Goal: Transaction & Acquisition: Obtain resource

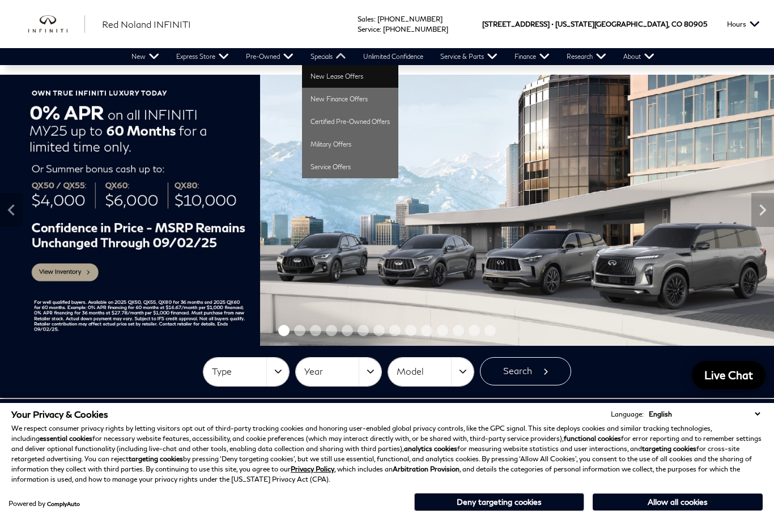
click at [354, 76] on link "New Lease Offers" at bounding box center [350, 76] width 96 height 23
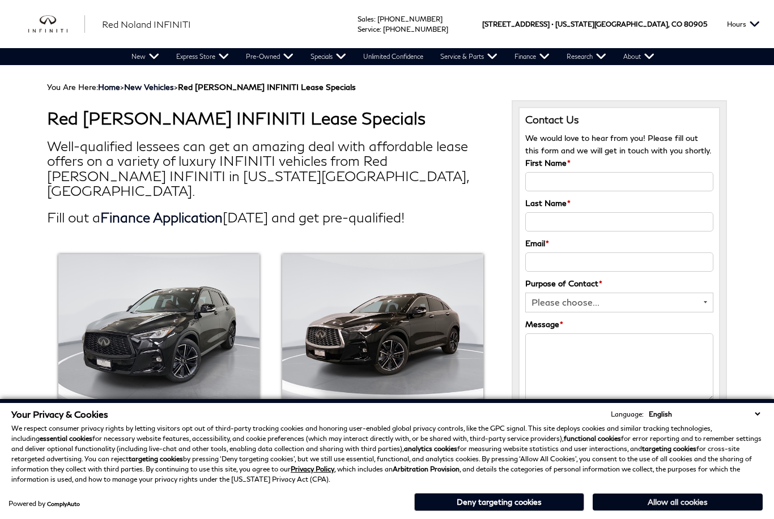
click at [697, 508] on button "Allow all cookies" at bounding box center [678, 502] width 170 height 17
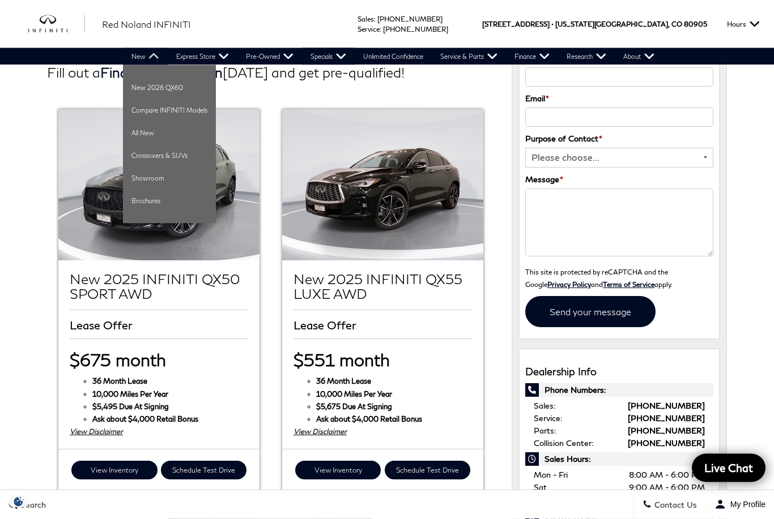
scroll to position [145, 0]
click at [148, 59] on link "New" at bounding box center [145, 56] width 45 height 17
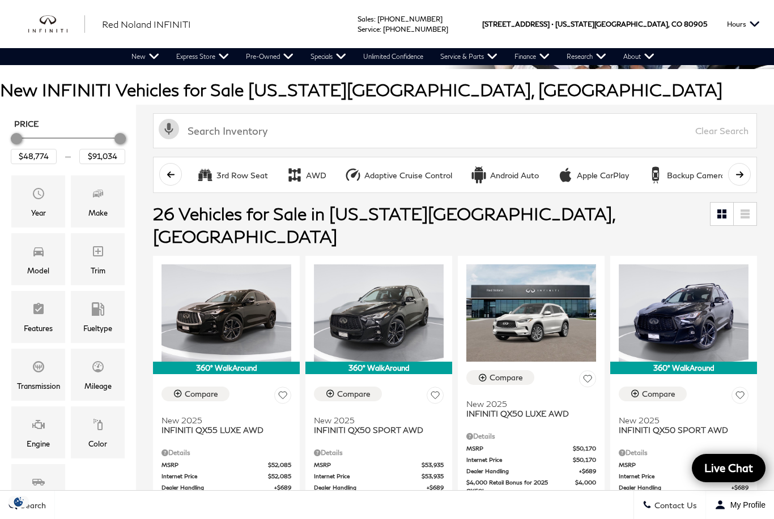
scroll to position [88, 0]
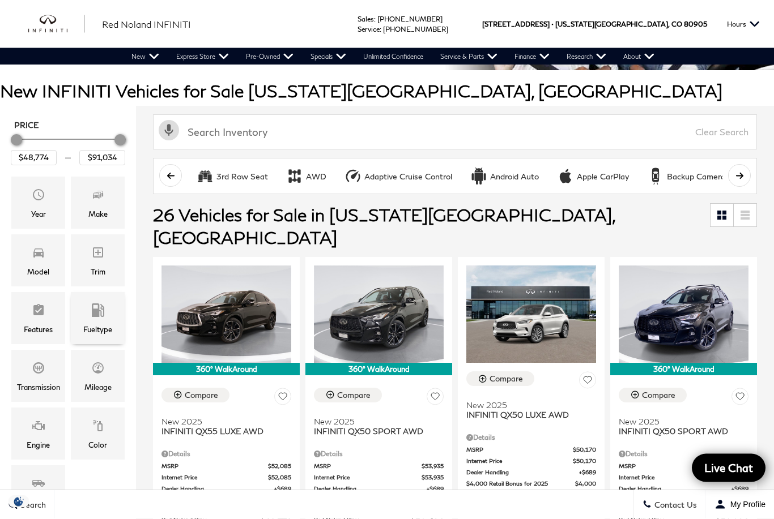
click at [92, 338] on div "Fueltype" at bounding box center [98, 319] width 54 height 52
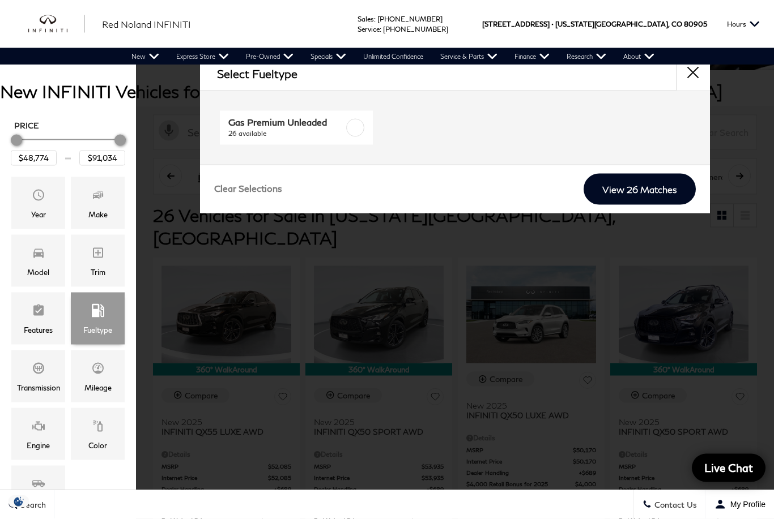
scroll to position [88, 0]
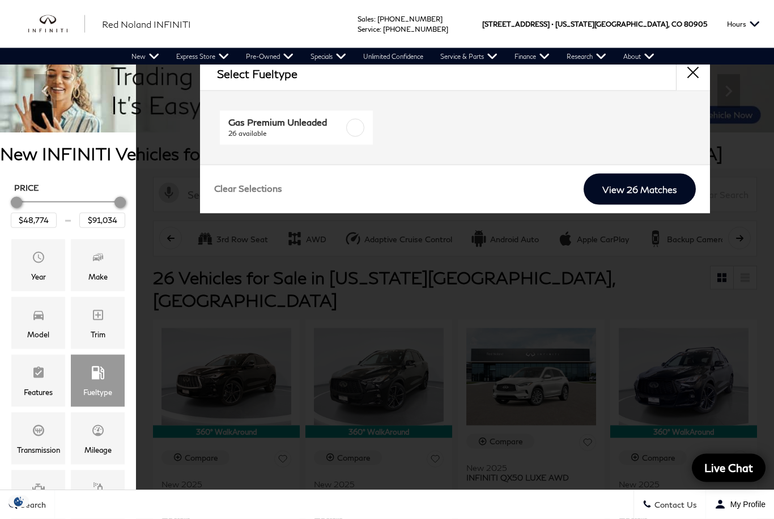
click at [693, 74] on button "close" at bounding box center [693, 74] width 34 height 34
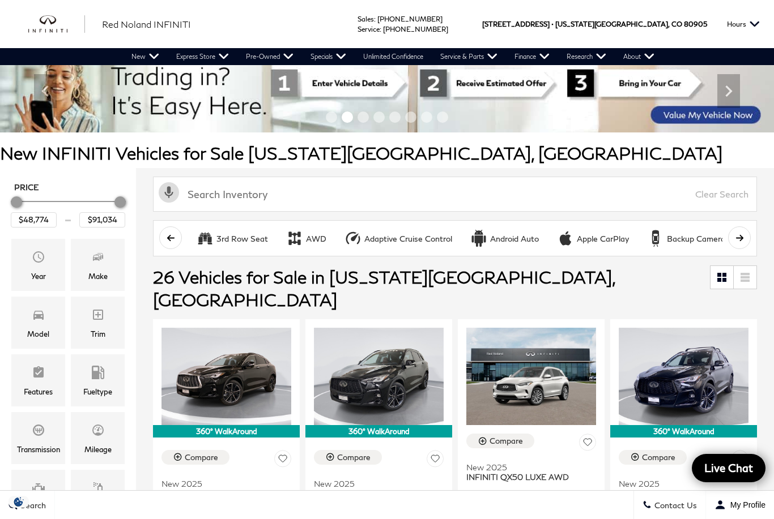
scroll to position [0, 0]
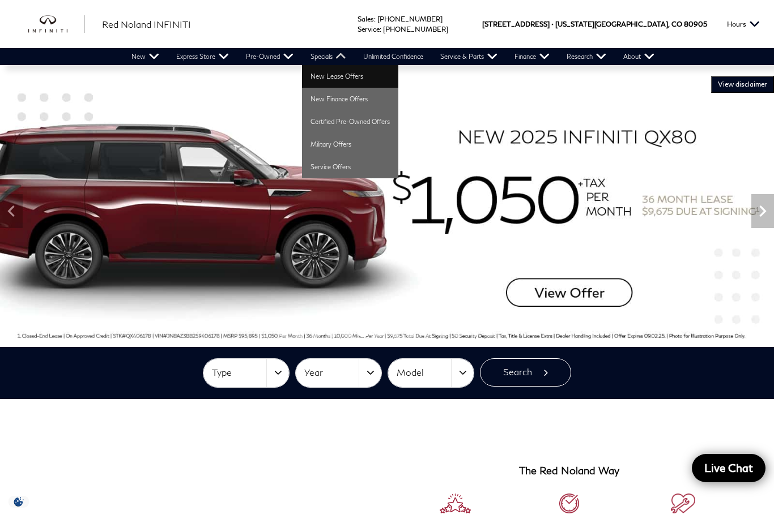
click at [353, 77] on link "New Lease Offers" at bounding box center [350, 76] width 96 height 23
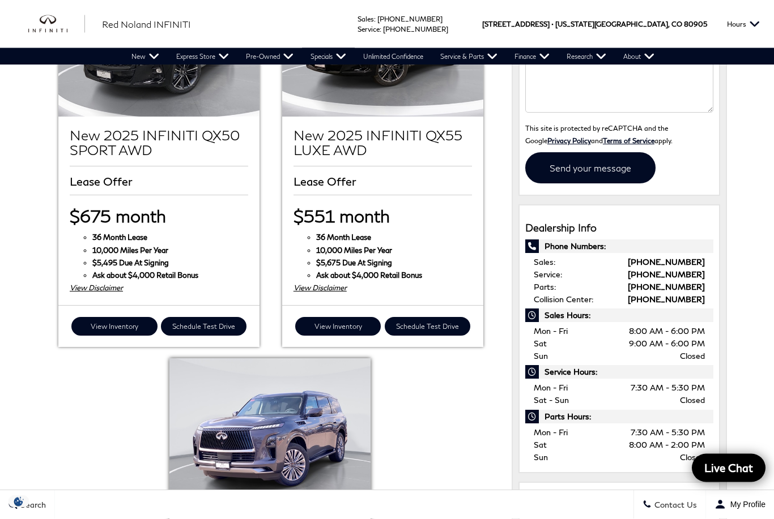
scroll to position [289, 0]
click at [312, 415] on img at bounding box center [269, 434] width 201 height 151
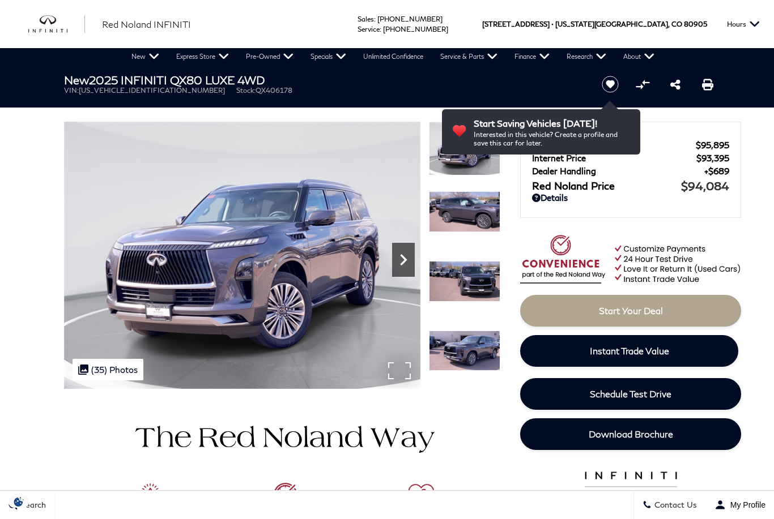
click at [405, 247] on div "Next" at bounding box center [403, 260] width 23 height 34
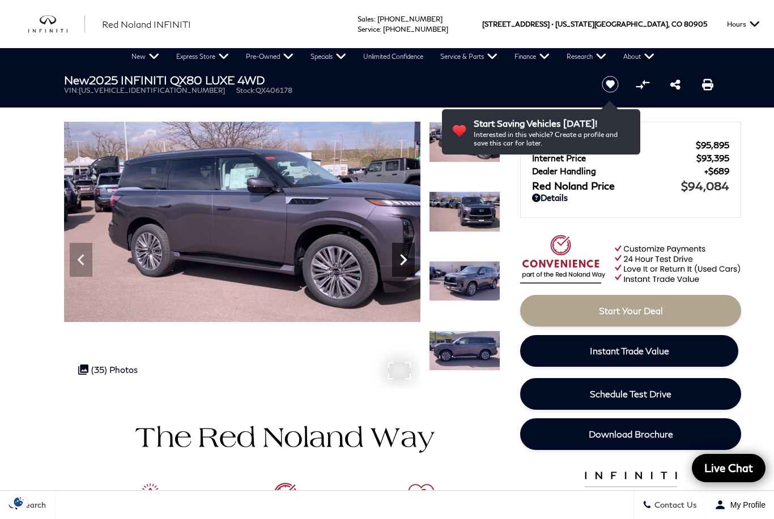
click at [411, 257] on icon "Next" at bounding box center [403, 260] width 23 height 23
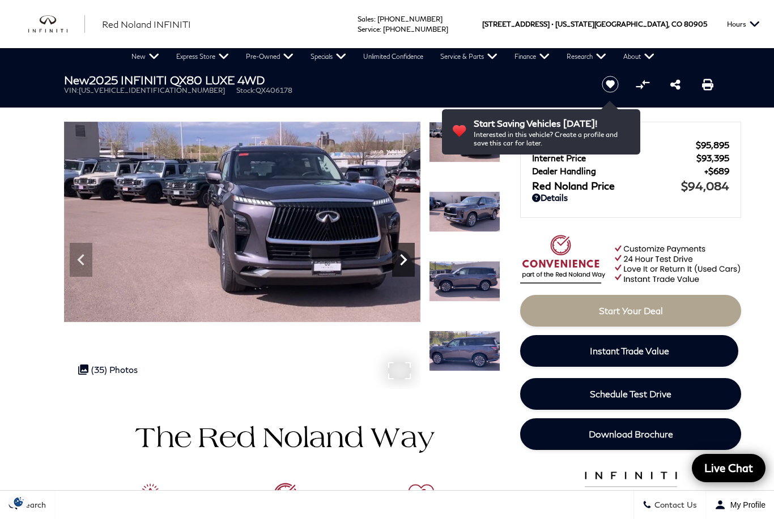
click at [407, 254] on icon "Next" at bounding box center [403, 260] width 23 height 23
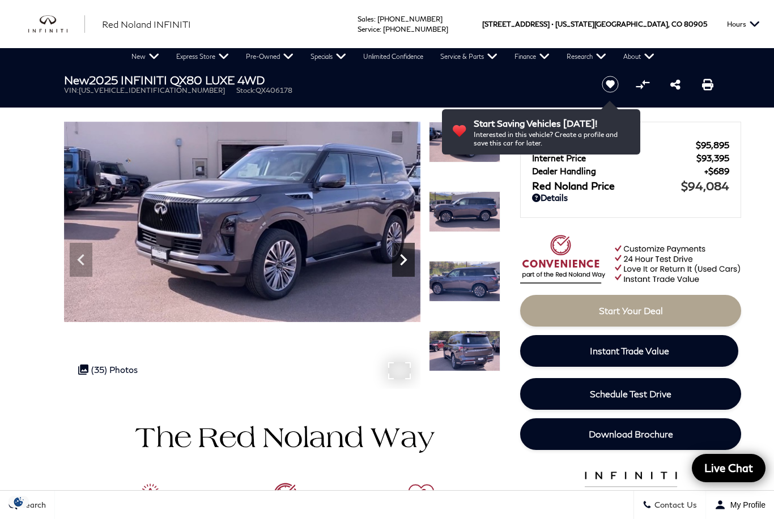
click at [412, 254] on icon "Next" at bounding box center [403, 260] width 23 height 23
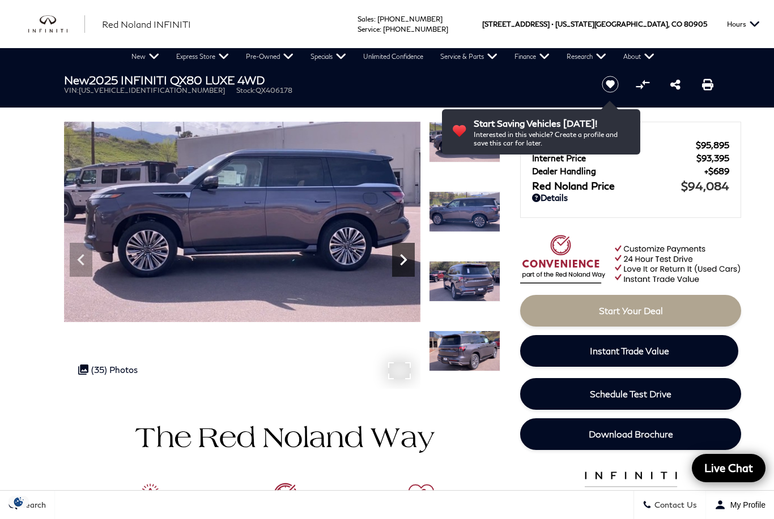
click at [407, 254] on icon "Next" at bounding box center [403, 260] width 23 height 23
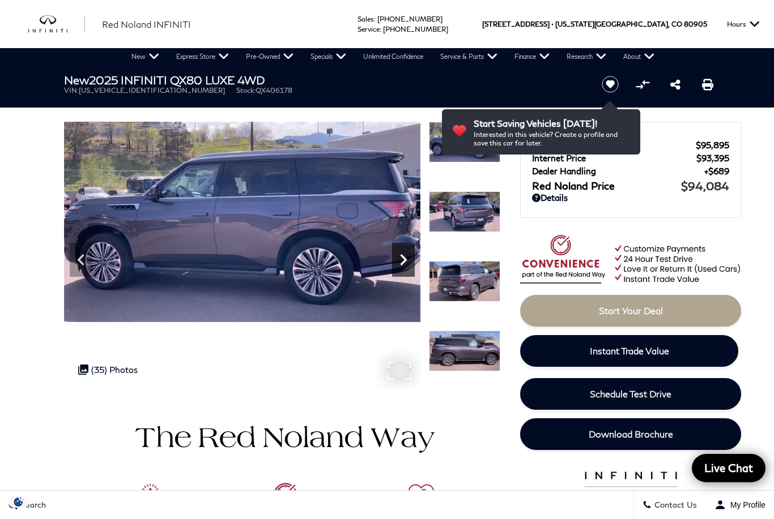
click at [406, 258] on icon "Next" at bounding box center [403, 260] width 23 height 23
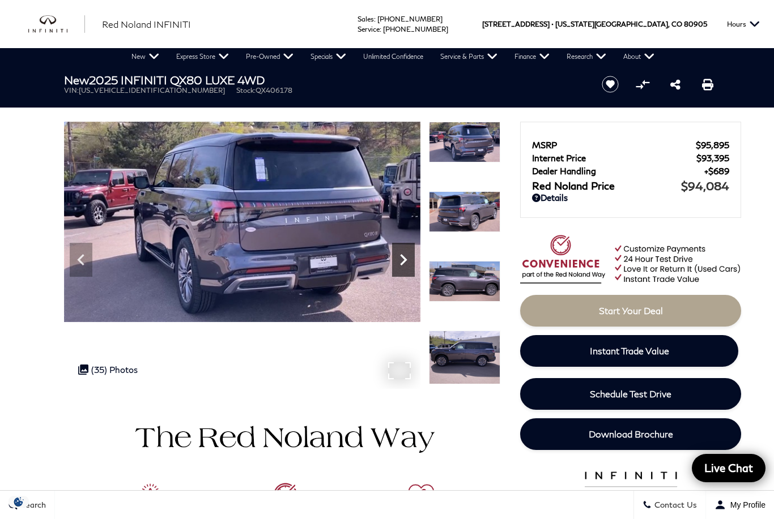
click at [406, 254] on icon "Next" at bounding box center [403, 260] width 23 height 23
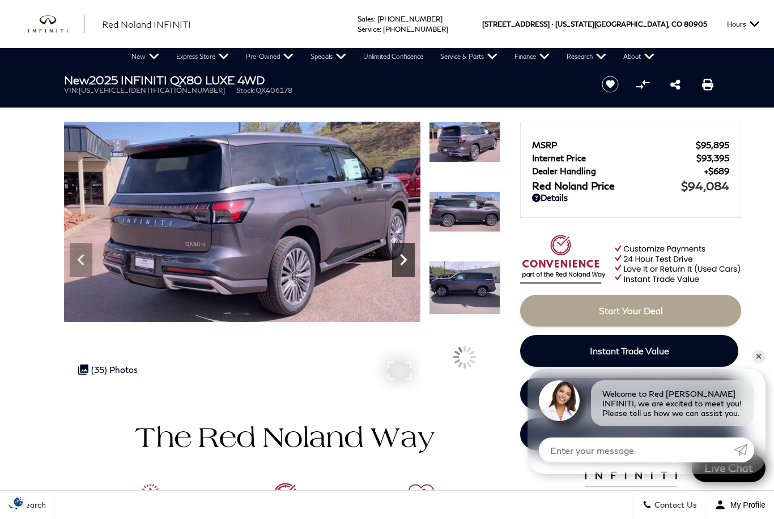
click at [406, 255] on icon "Next" at bounding box center [403, 260] width 23 height 23
